Goal: Information Seeking & Learning: Compare options

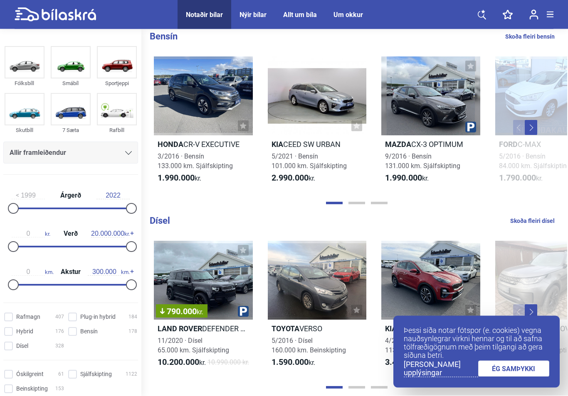
scroll to position [733, 0]
click at [534, 135] on button "Next" at bounding box center [530, 127] width 12 height 15
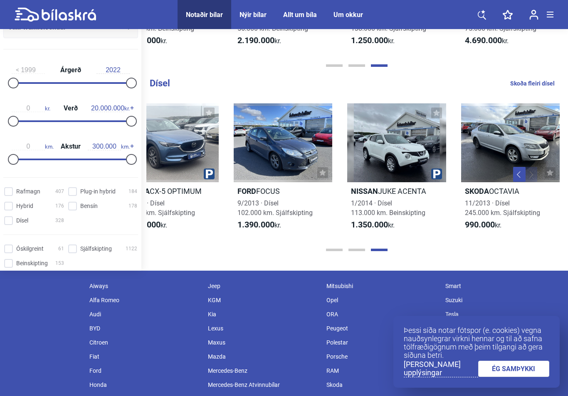
scroll to position [0, 0]
click at [40, 122] on div at bounding box center [71, 122] width 118 height 2
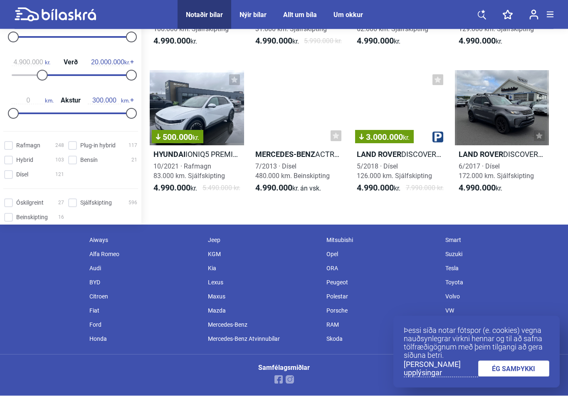
scroll to position [599, 0]
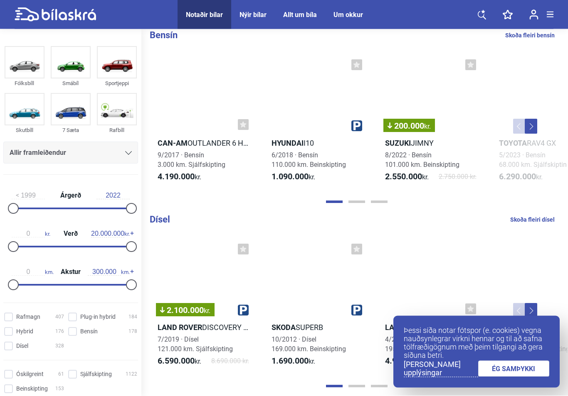
scroll to position [731, 0]
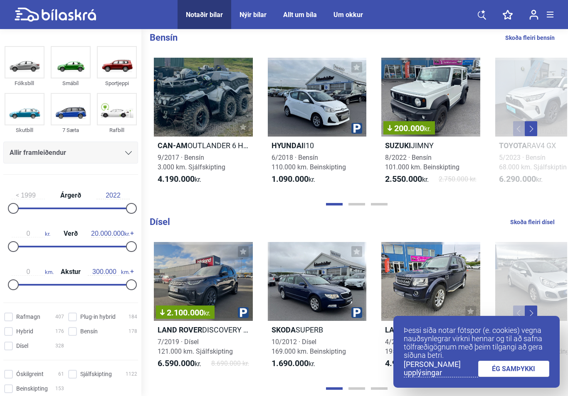
type input "4.900.000"
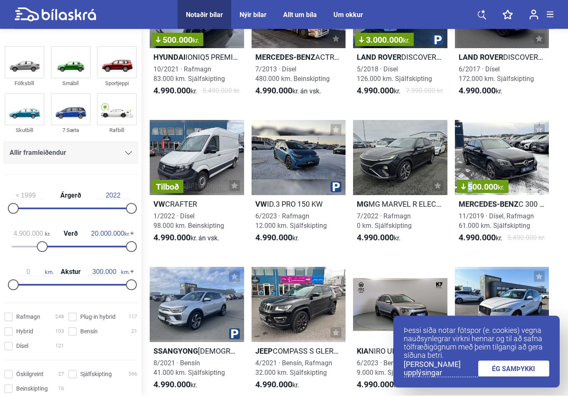
scroll to position [698, 0]
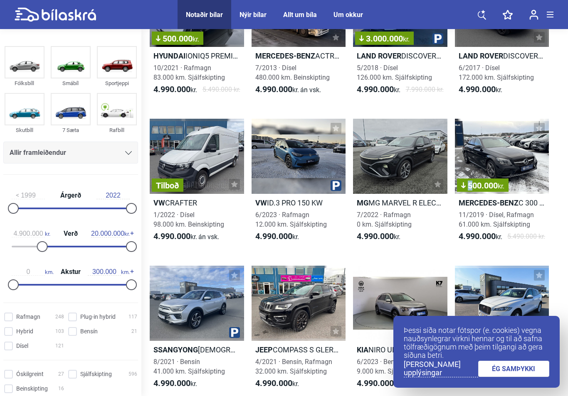
click at [505, 144] on div "500.000 kr." at bounding box center [502, 156] width 94 height 75
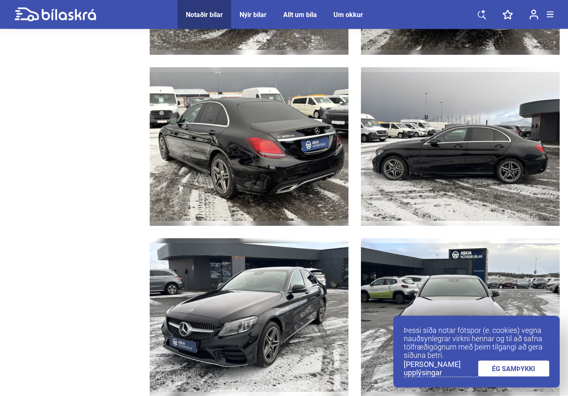
scroll to position [1139, 0]
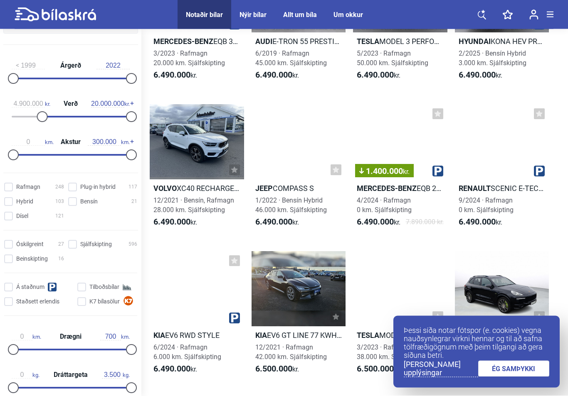
scroll to position [10133, 0]
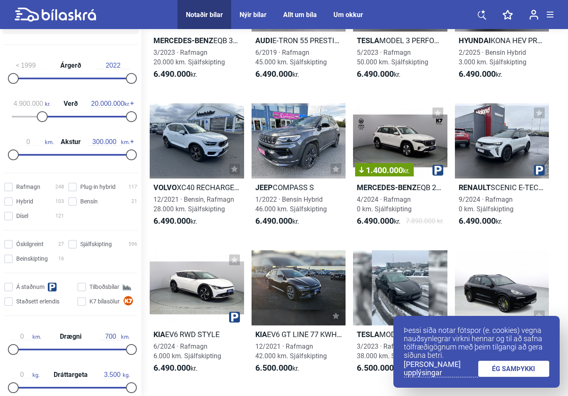
click at [392, 190] on b "Mercedes-Benz" at bounding box center [387, 187] width 60 height 9
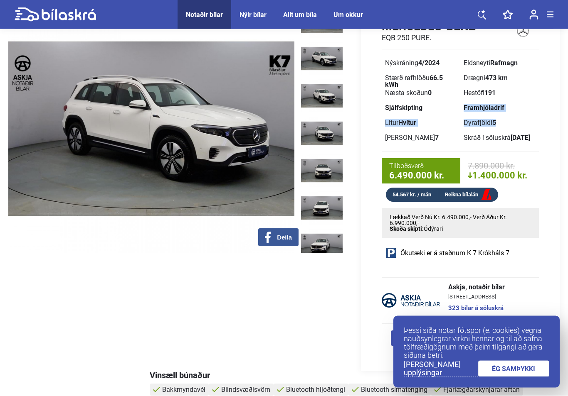
scroll to position [59, 0]
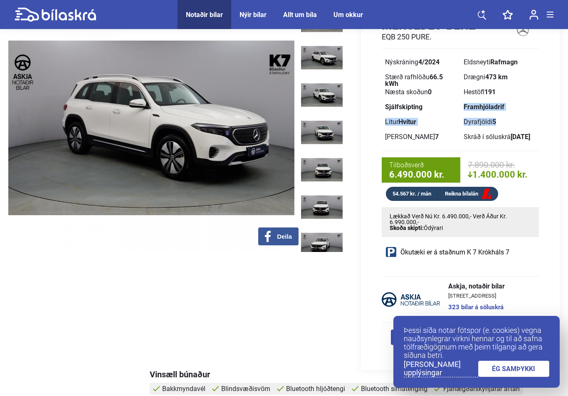
click at [540, 129] on div "Mercedes-Benz EQB 250 PURE. Nýskráning 4/2024 Eldsneyti Rafmagn Stærð rafhlöðu …" at bounding box center [460, 109] width 199 height 183
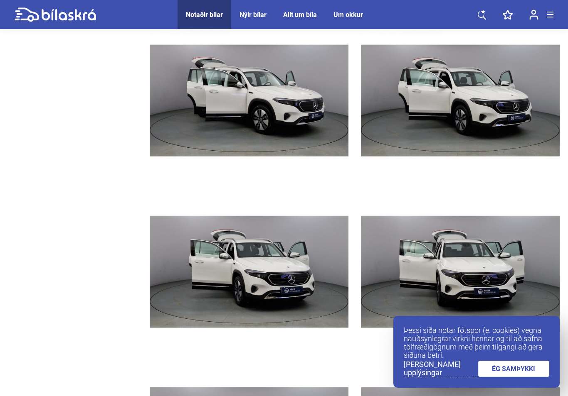
scroll to position [4114, 0]
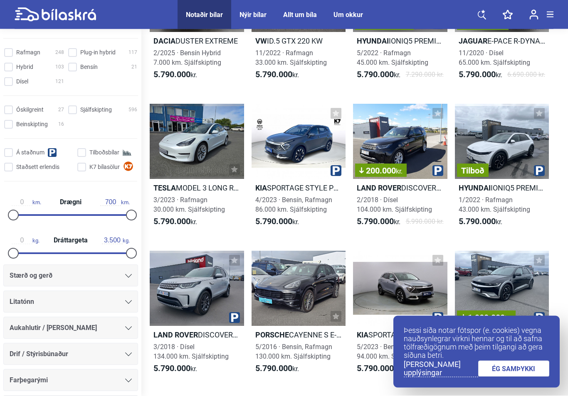
scroll to position [6197, 0]
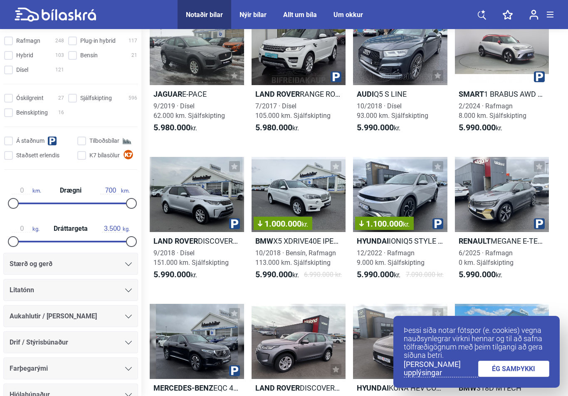
click at [10, 75] on input "Dísel 121" at bounding box center [35, 70] width 60 height 9
checkbox input "true"
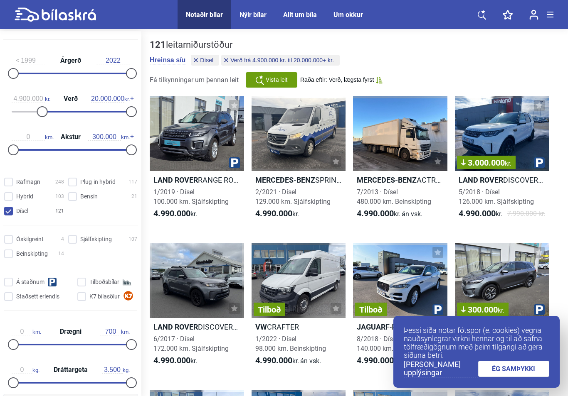
scroll to position [137, 0]
type input "60.000"
type input "90.000"
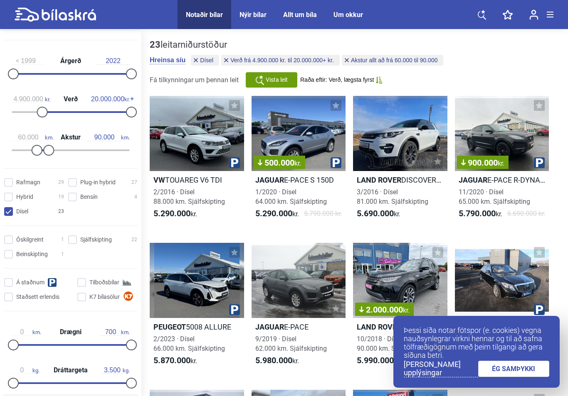
click at [85, 68] on div "1999 Árgerð 2022" at bounding box center [70, 66] width 135 height 38
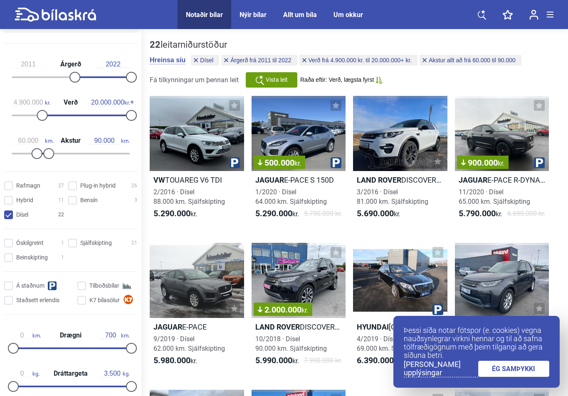
click at [89, 74] on div "2011 Árgerð 2022" at bounding box center [70, 69] width 135 height 38
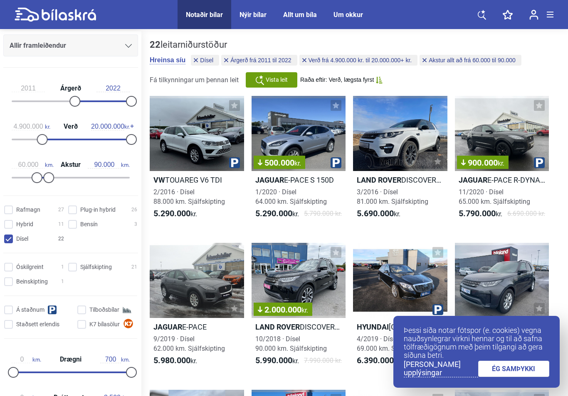
scroll to position [110, 0]
click at [136, 101] on div at bounding box center [131, 101] width 11 height 11
click at [136, 102] on div at bounding box center [131, 101] width 11 height 11
click at [134, 101] on div at bounding box center [131, 101] width 11 height 11
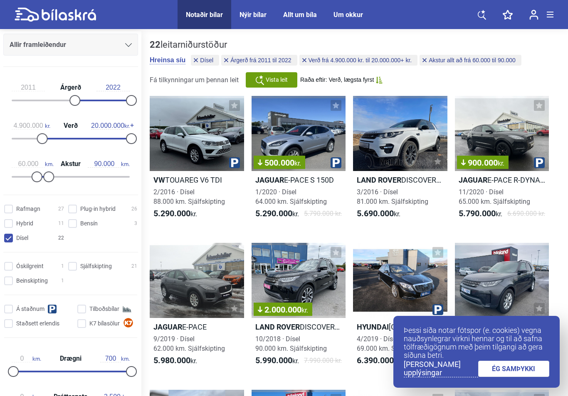
click at [116, 87] on input "2022" at bounding box center [112, 87] width 33 height 7
click at [113, 91] on input "2022" at bounding box center [112, 87] width 33 height 7
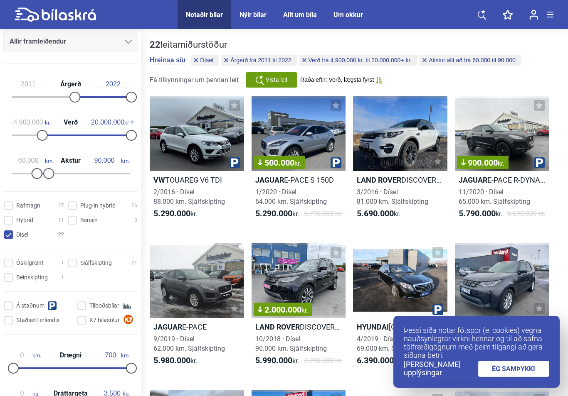
scroll to position [113, 0]
type input "2010"
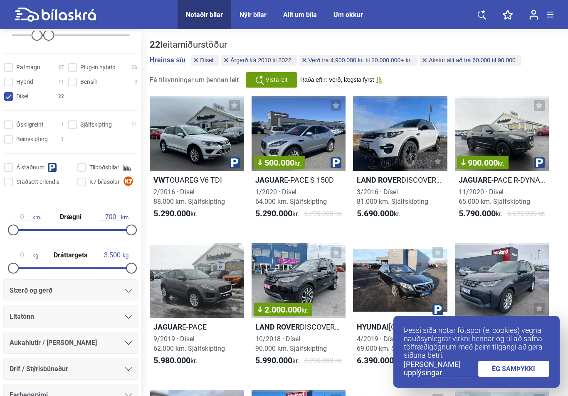
scroll to position [275, 0]
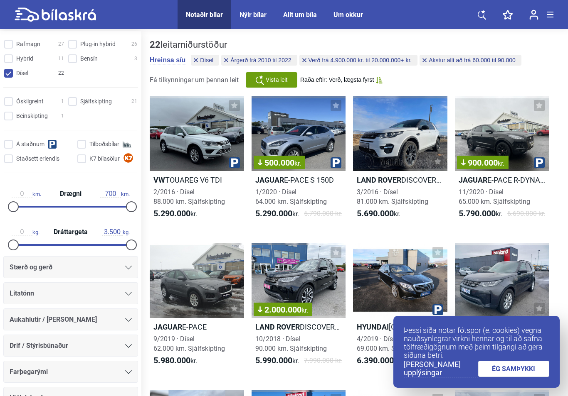
type input "2017"
click at [73, 105] on input "Sjálfskipting 21" at bounding box center [103, 102] width 69 height 9
checkbox input "true"
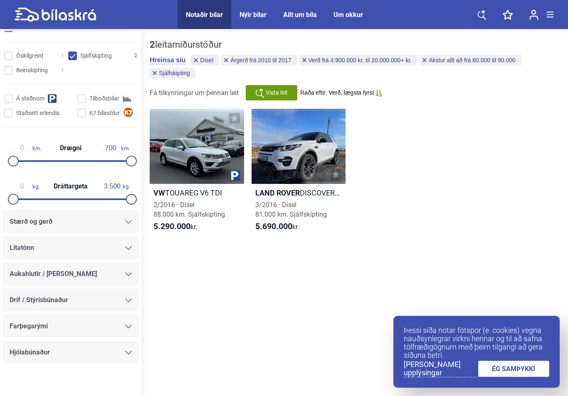
type input "320"
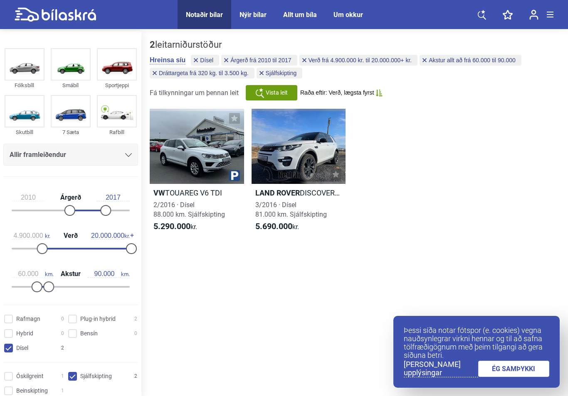
click at [113, 70] on img at bounding box center [117, 64] width 38 height 31
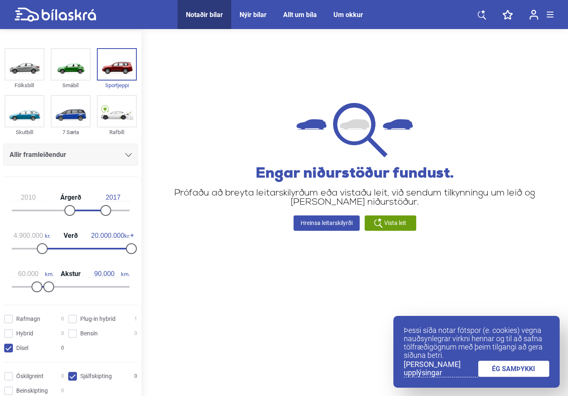
click at [338, 231] on link "Hreinsa leitarskilyrði" at bounding box center [326, 223] width 66 height 15
type input "1999"
type input "2022"
type input "0"
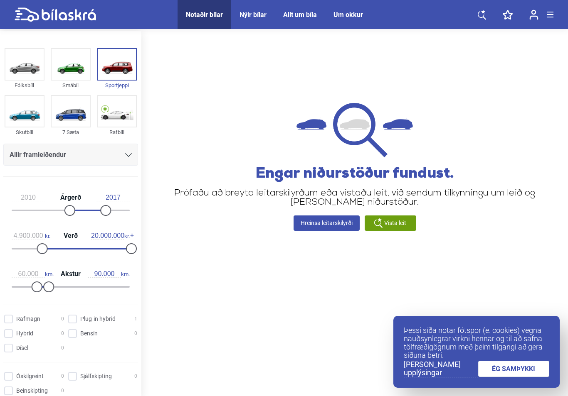
type input "300.000"
checkbox input "false"
type input "0"
checkbox input "false"
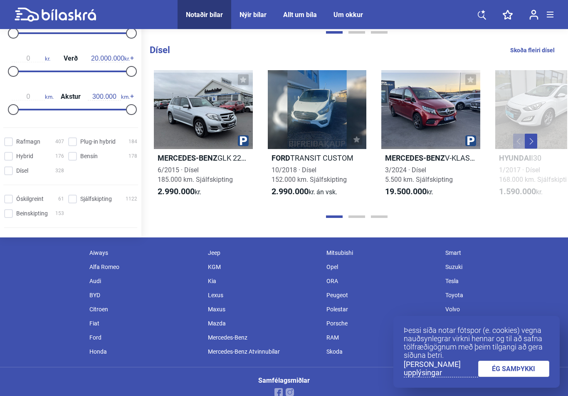
scroll to position [913, 0]
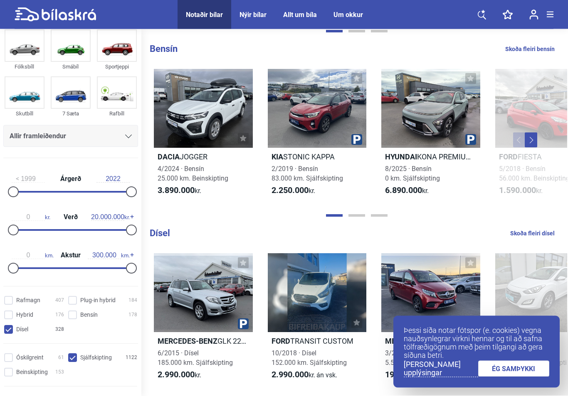
type input "2010"
type input "2017"
type input "4.900.000"
type input "60.000"
type input "90.000"
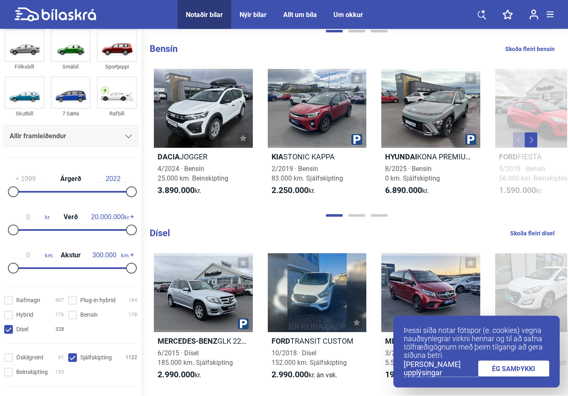
checkbox input "true"
type input "320"
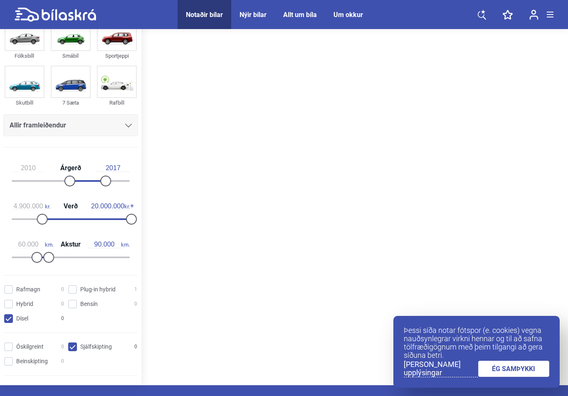
scroll to position [29, 0]
